Goal: Transaction & Acquisition: Purchase product/service

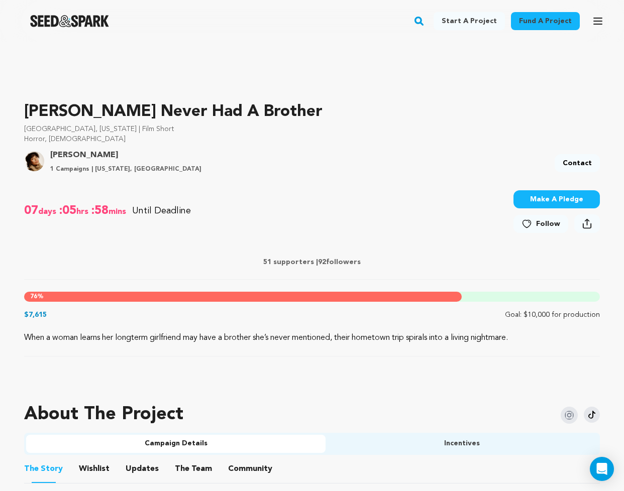
scroll to position [277, 0]
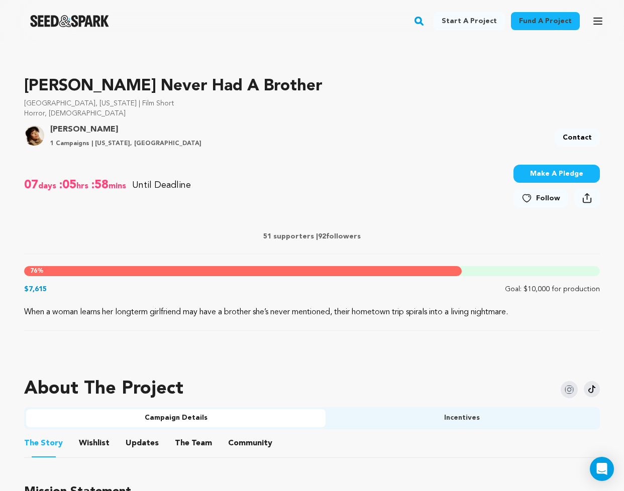
drag, startPoint x: 50, startPoint y: 279, endPoint x: 19, endPoint y: 272, distance: 32.5
click at [276, 394] on div "About The Project" at bounding box center [312, 389] width 576 height 36
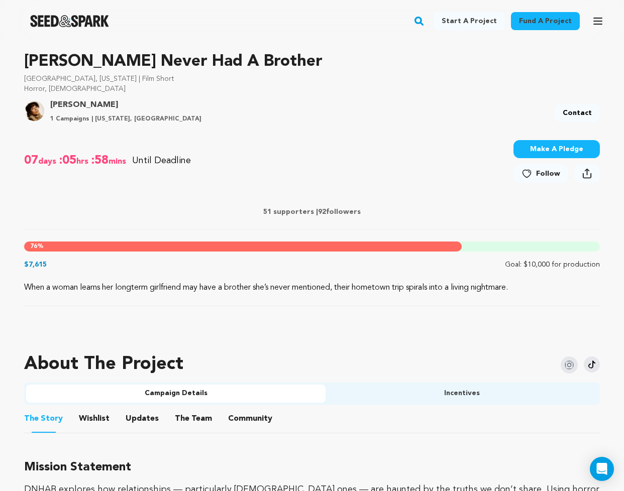
scroll to position [160, 0]
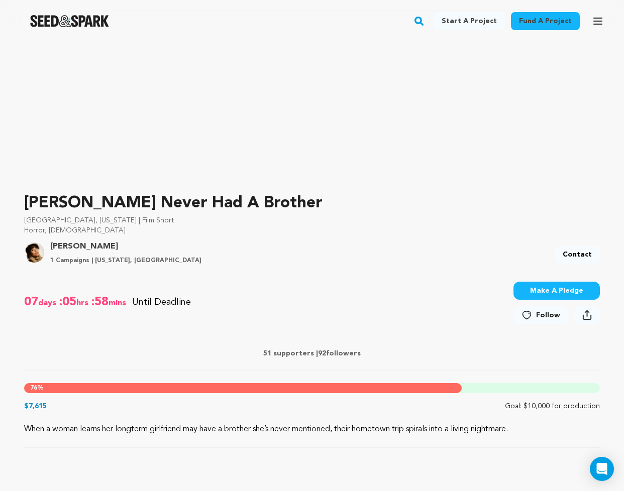
click at [428, 253] on div "[PERSON_NAME] 1 Campaigns | [US_STATE], [GEOGRAPHIC_DATA] Contact" at bounding box center [312, 257] width 576 height 22
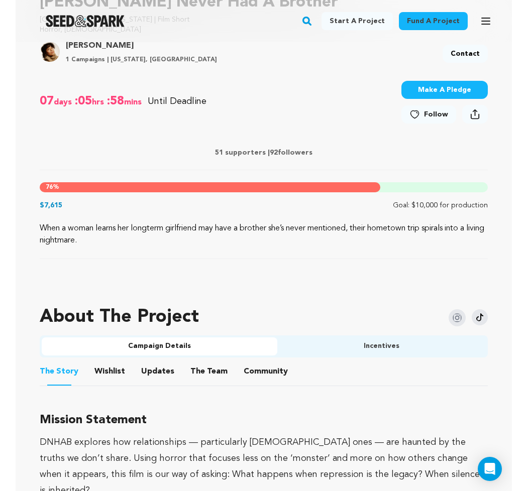
scroll to position [347, 0]
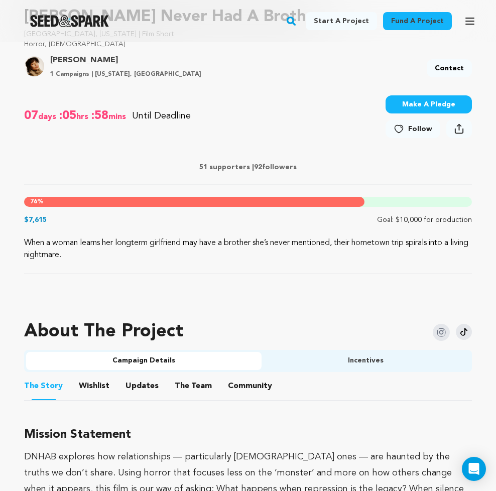
drag, startPoint x: 377, startPoint y: 193, endPoint x: 437, endPoint y: 167, distance: 65.1
click at [434, 169] on div "07 days :05 hrs :58 mins Until Deadline 76% $7,615 $" at bounding box center [248, 153] width 448 height 144
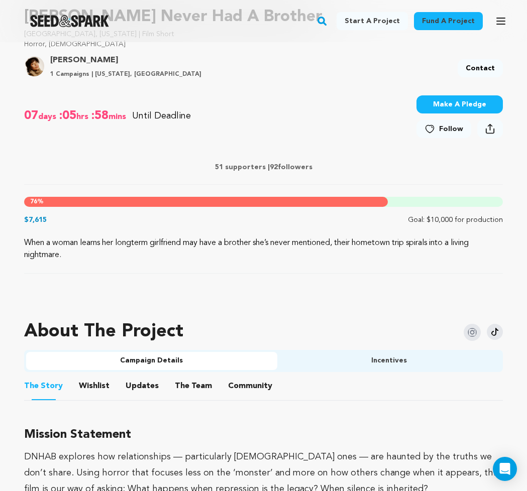
click at [285, 91] on div "07 days :05 hrs :58 mins Until Deadline 76% $7,615" at bounding box center [263, 117] width 479 height 57
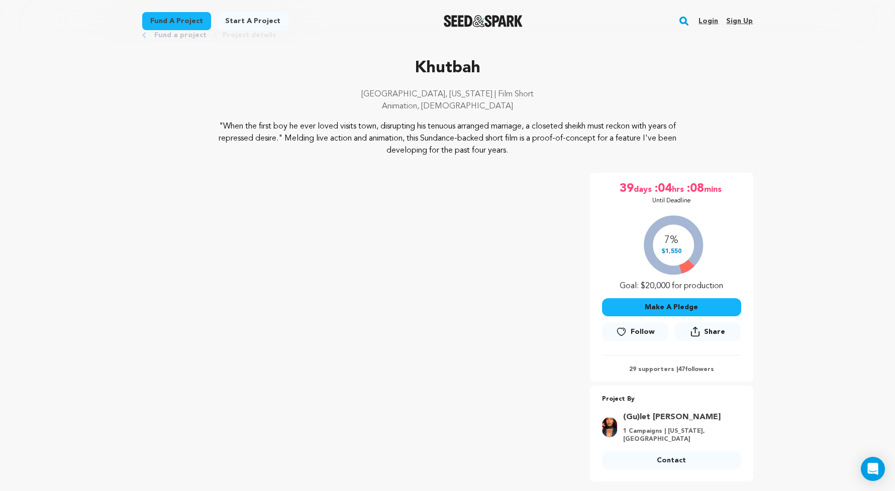
scroll to position [50, 0]
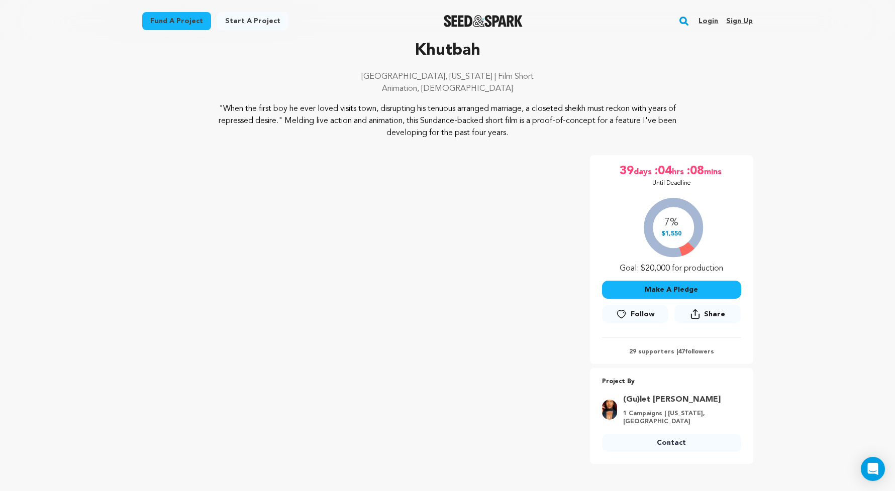
drag, startPoint x: 682, startPoint y: 355, endPoint x: 673, endPoint y: 354, distance: 9.1
click at [673, 354] on p "29 supporters | 47 followers" at bounding box center [671, 352] width 139 height 8
click at [689, 357] on div "39 days :04 hrs :08 mins Until Deadline 7% $1,550" at bounding box center [671, 259] width 163 height 209
drag, startPoint x: 683, startPoint y: 353, endPoint x: 677, endPoint y: 353, distance: 6.5
click at [677, 353] on p "29 supporters | 47 followers" at bounding box center [671, 352] width 139 height 8
